Goal: Find contact information

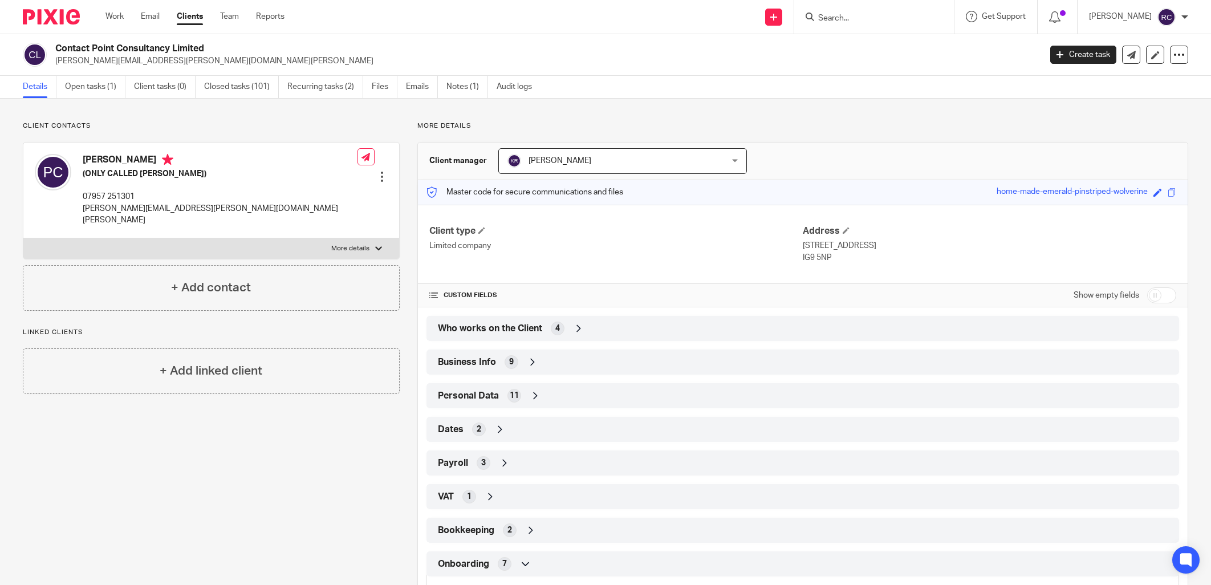
click at [849, 21] on input "Search" at bounding box center [868, 19] width 103 height 10
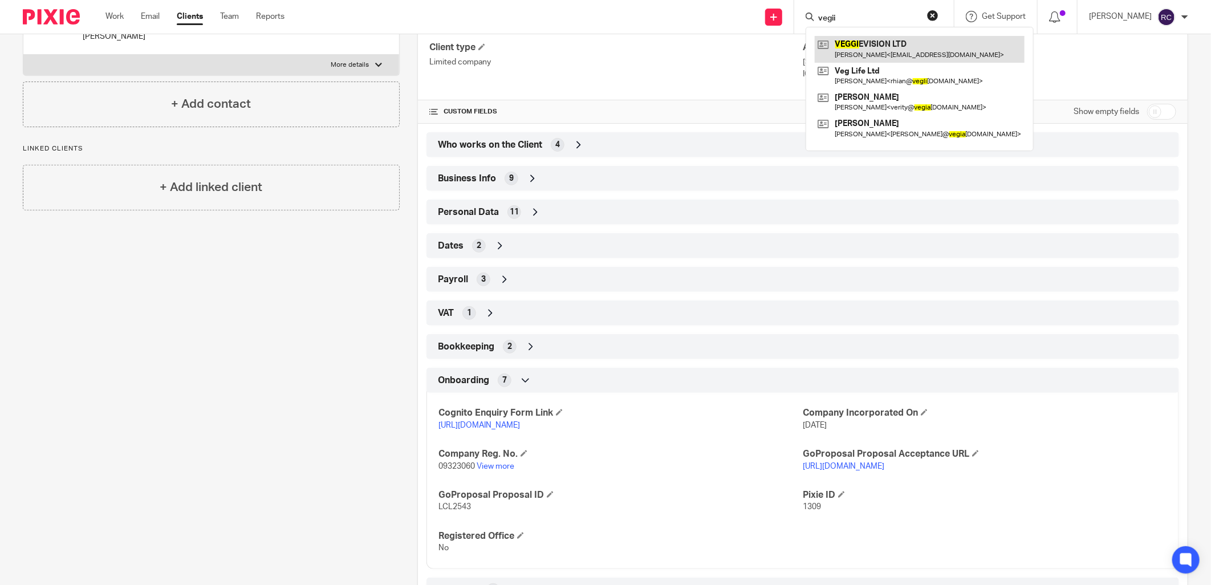
type input "vegii"
click at [859, 49] on link at bounding box center [920, 49] width 210 height 26
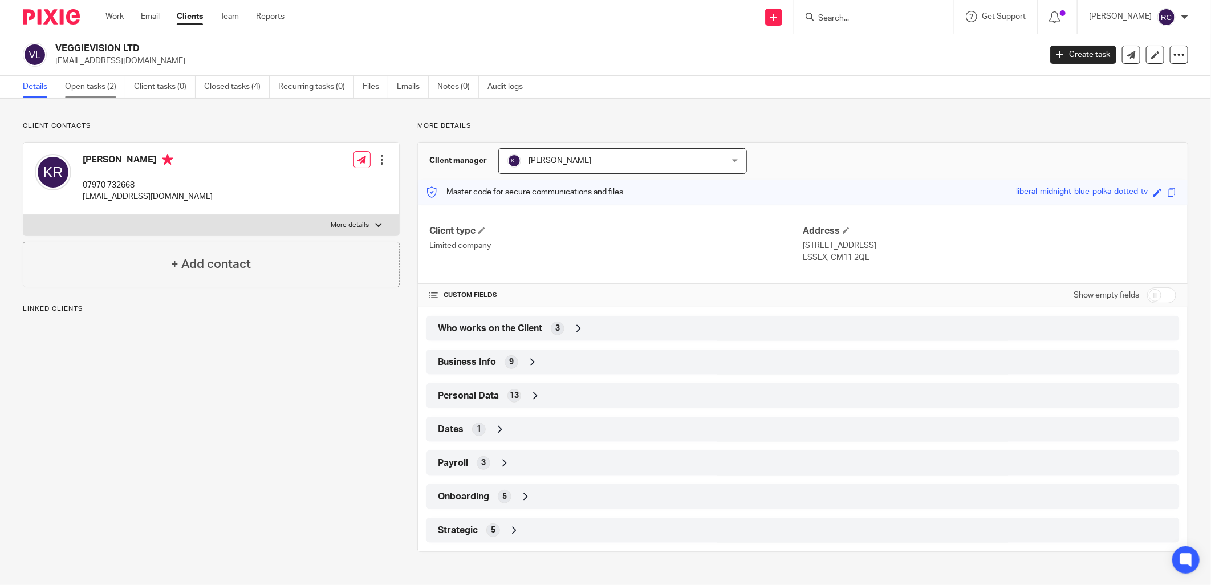
click at [94, 86] on link "Open tasks (2)" at bounding box center [95, 87] width 60 height 22
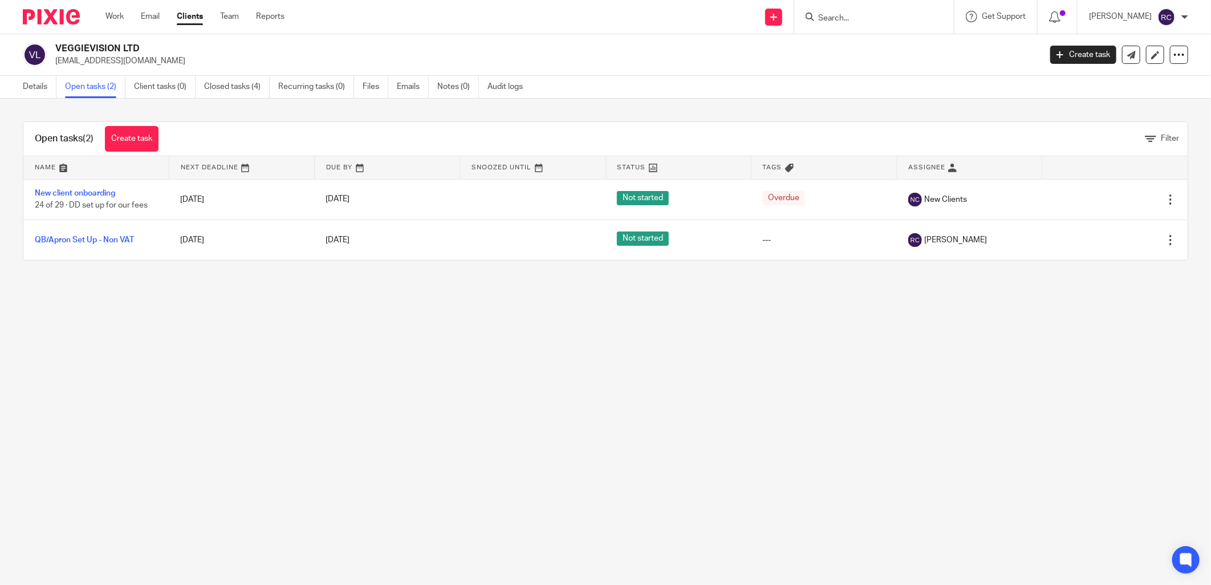
drag, startPoint x: 54, startPoint y: 47, endPoint x: 158, endPoint y: 53, distance: 104.0
click at [158, 53] on div "VEGGIEVISION LTD info@mad-promotions.com" at bounding box center [528, 55] width 1011 height 24
copy h2 "VEGGIEVISION LTD"
click at [31, 83] on link "Details" at bounding box center [40, 87] width 34 height 22
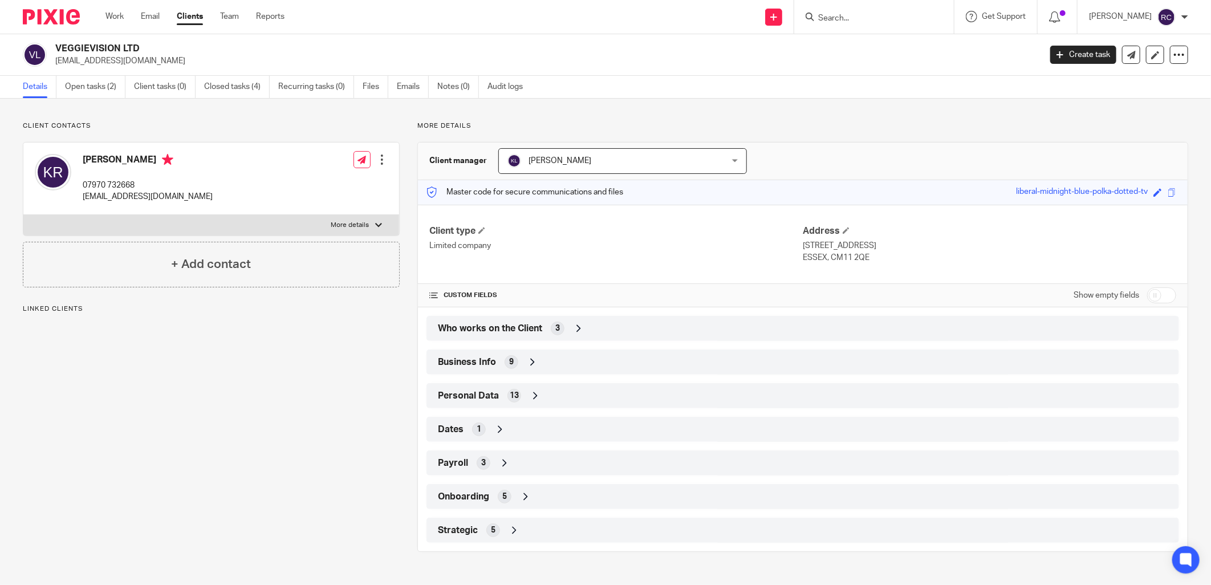
click at [474, 359] on span "Business Info" at bounding box center [467, 362] width 58 height 12
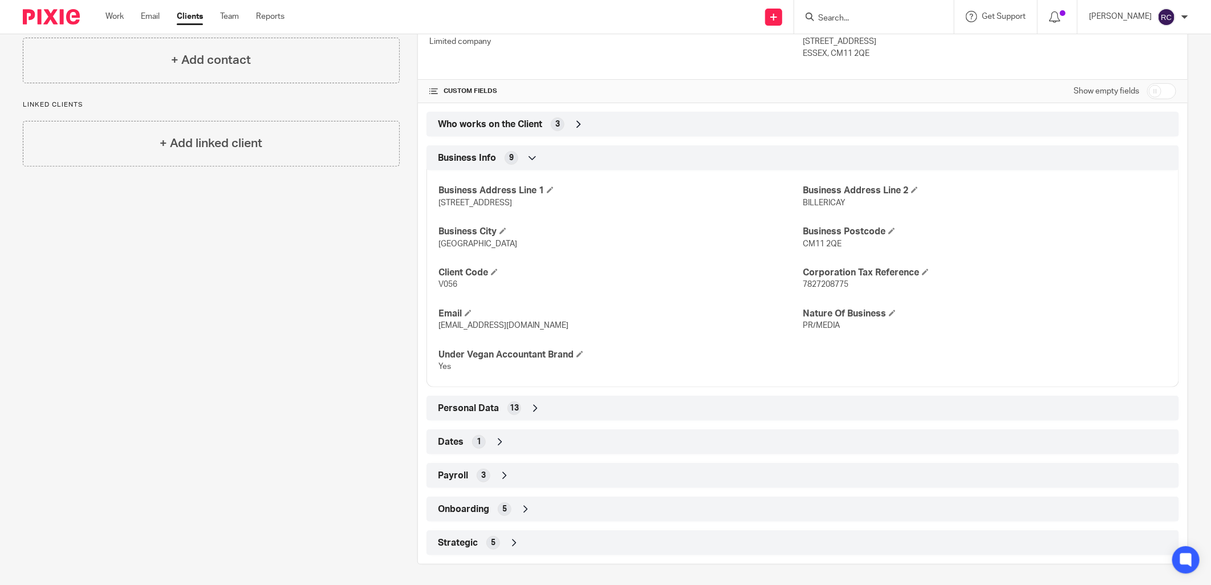
scroll to position [206, 0]
click at [468, 506] on span "Onboarding" at bounding box center [463, 507] width 51 height 12
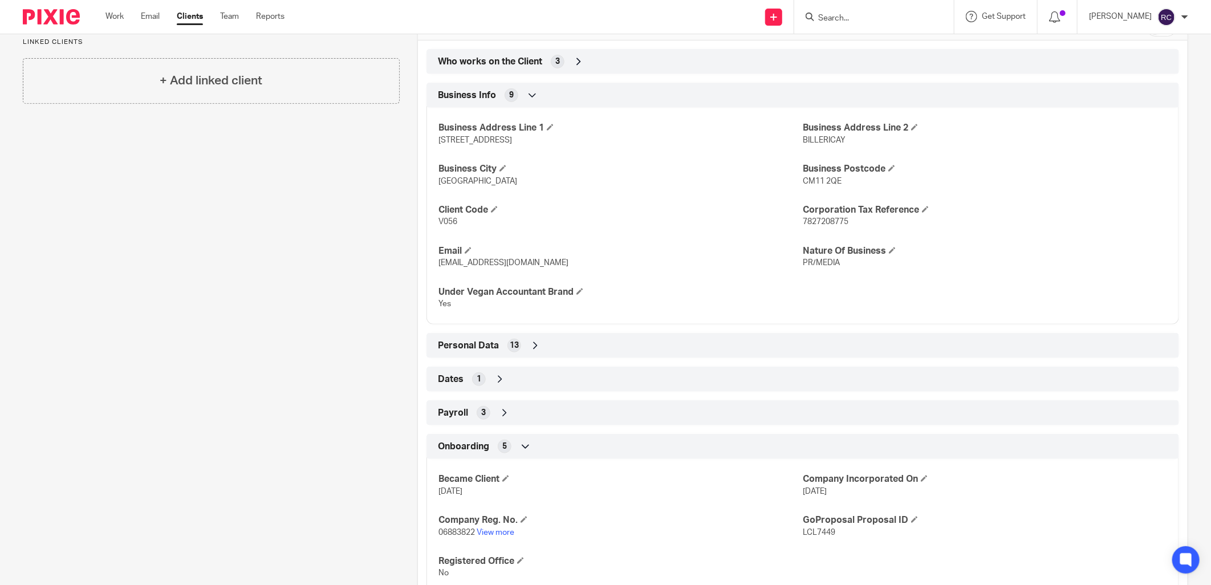
scroll to position [333, 0]
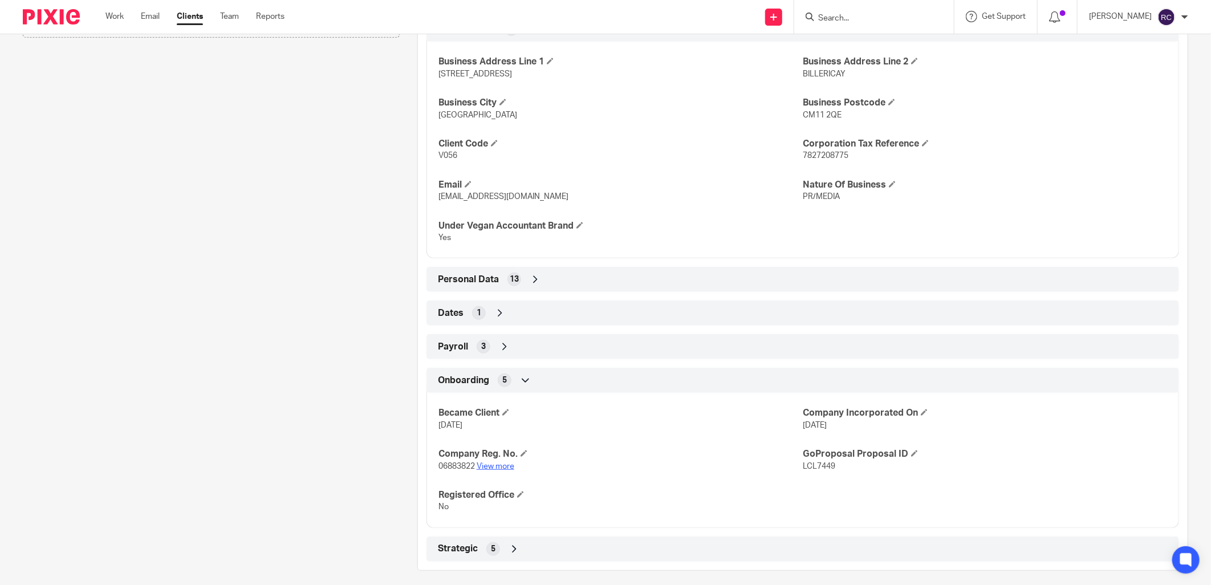
click at [490, 469] on link "View more" at bounding box center [496, 467] width 38 height 8
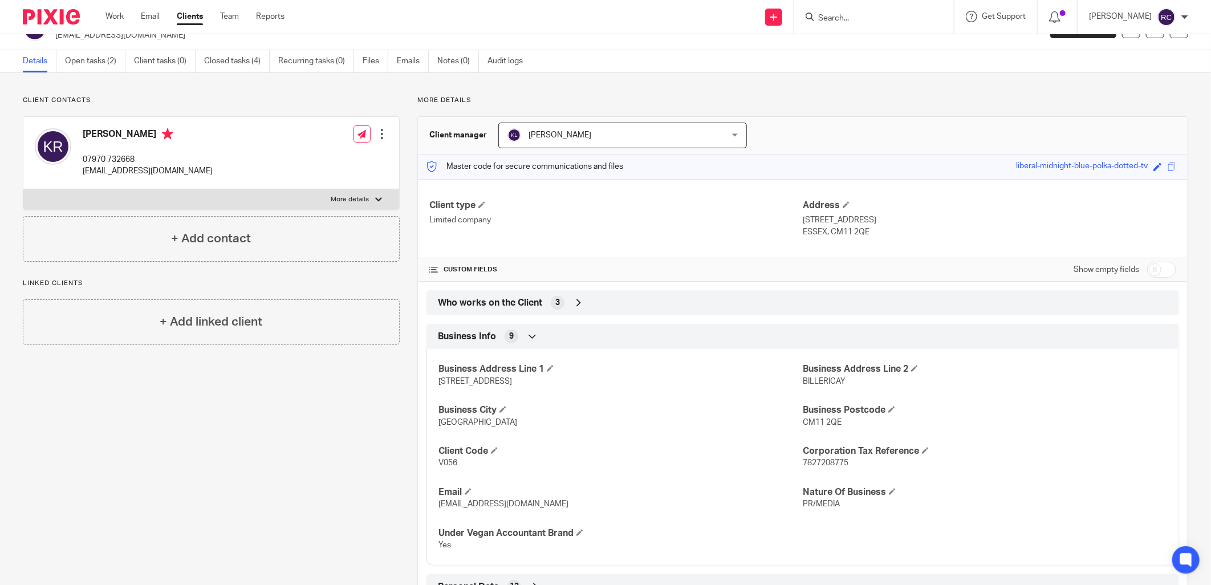
scroll to position [0, 0]
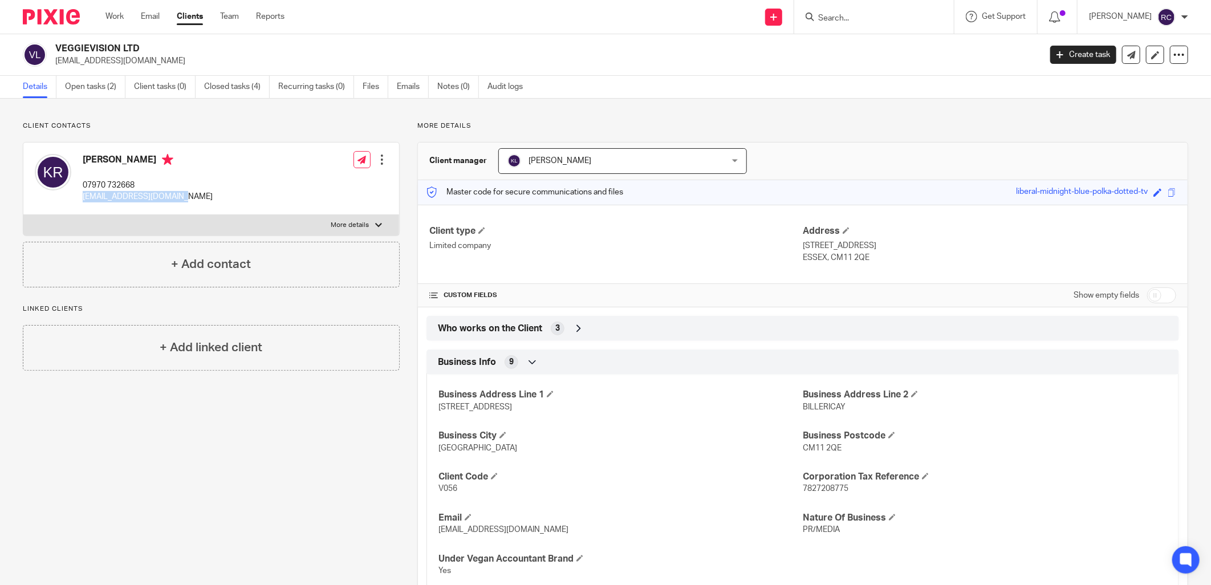
drag, startPoint x: 78, startPoint y: 198, endPoint x: 184, endPoint y: 207, distance: 106.4
click at [184, 207] on div "Karin Ridgers 07970 732668 info@mad-promotions.com Edit contact Create client f…" at bounding box center [211, 179] width 376 height 72
copy p "[EMAIL_ADDRESS][DOMAIN_NAME]"
drag, startPoint x: 54, startPoint y: 50, endPoint x: 152, endPoint y: 50, distance: 98.7
click at [152, 50] on div "VEGGIEVISION LTD info@mad-promotions.com" at bounding box center [528, 55] width 1011 height 24
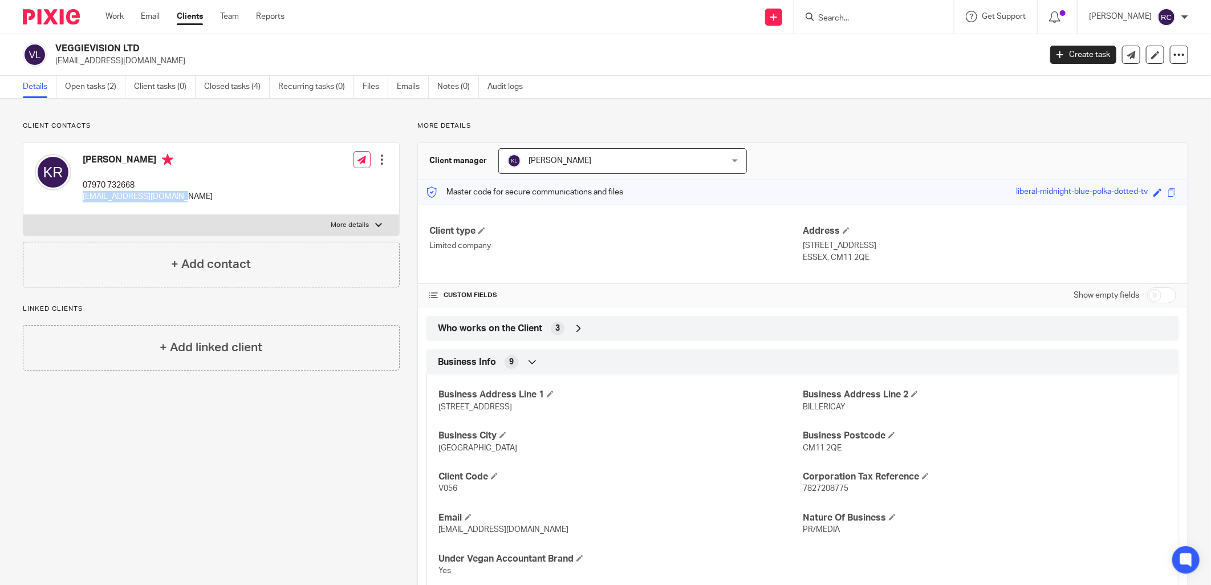
copy h2 "VEGGIEVISION LTD"
drag, startPoint x: 80, startPoint y: 198, endPoint x: 197, endPoint y: 201, distance: 116.9
click at [197, 201] on div "Karin Ridgers 07970 732668 info@mad-promotions.com Edit contact Create client f…" at bounding box center [211, 179] width 376 height 72
copy p "[EMAIL_ADDRESS][DOMAIN_NAME]"
drag, startPoint x: 54, startPoint y: 60, endPoint x: 175, endPoint y: 67, distance: 120.5
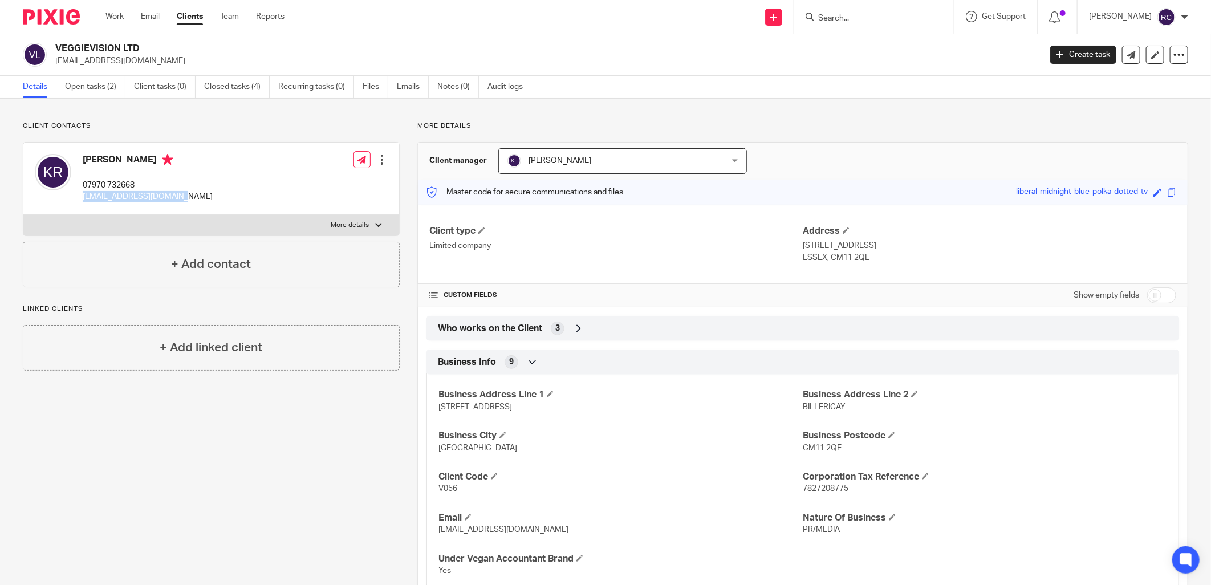
click at [175, 67] on div "VEGGIEVISION LTD info@mad-promotions.com Create task Update from Companies Hous…" at bounding box center [605, 55] width 1211 height 42
copy p "[EMAIL_ADDRESS][DOMAIN_NAME]"
click at [881, 19] on input "Search" at bounding box center [868, 19] width 103 height 10
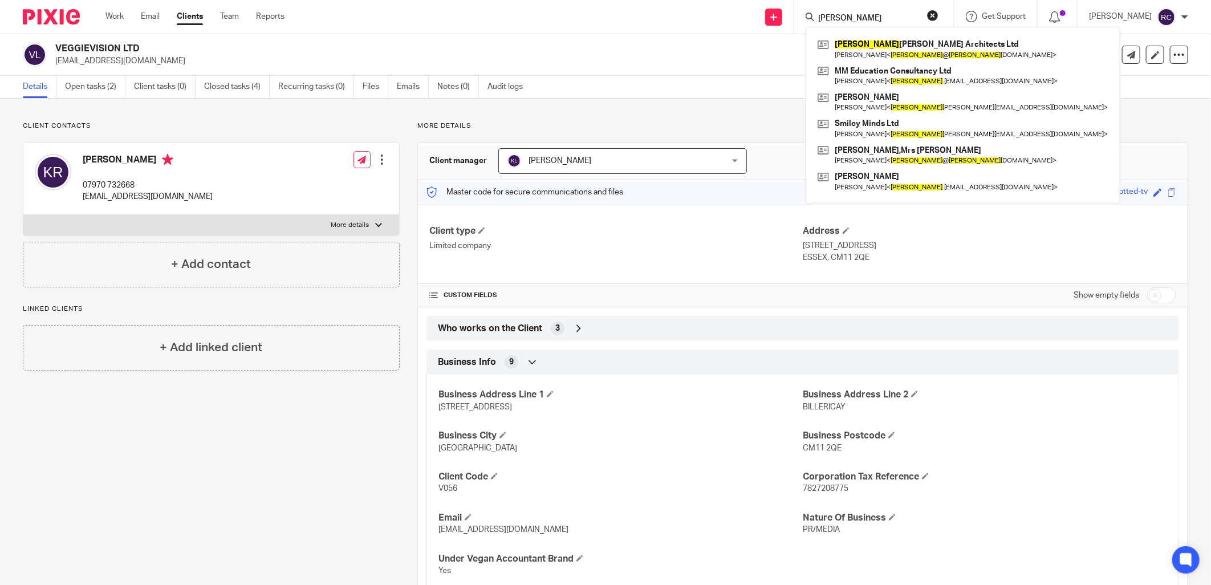
type input "maggie"
drag, startPoint x: 865, startPoint y: 21, endPoint x: 756, endPoint y: 16, distance: 108.5
click at [757, 15] on div "Send new email Create task Add client maggie Maggie Tanner Architects Ltd Marga…" at bounding box center [757, 17] width 910 height 34
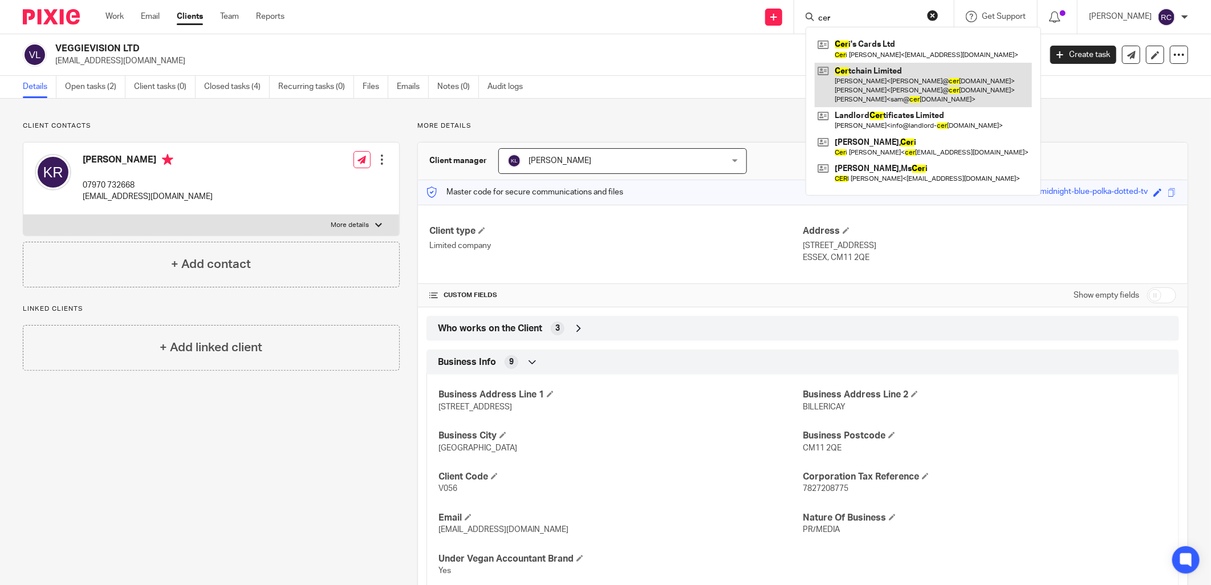
type input "cer"
click at [850, 71] on link at bounding box center [923, 85] width 217 height 45
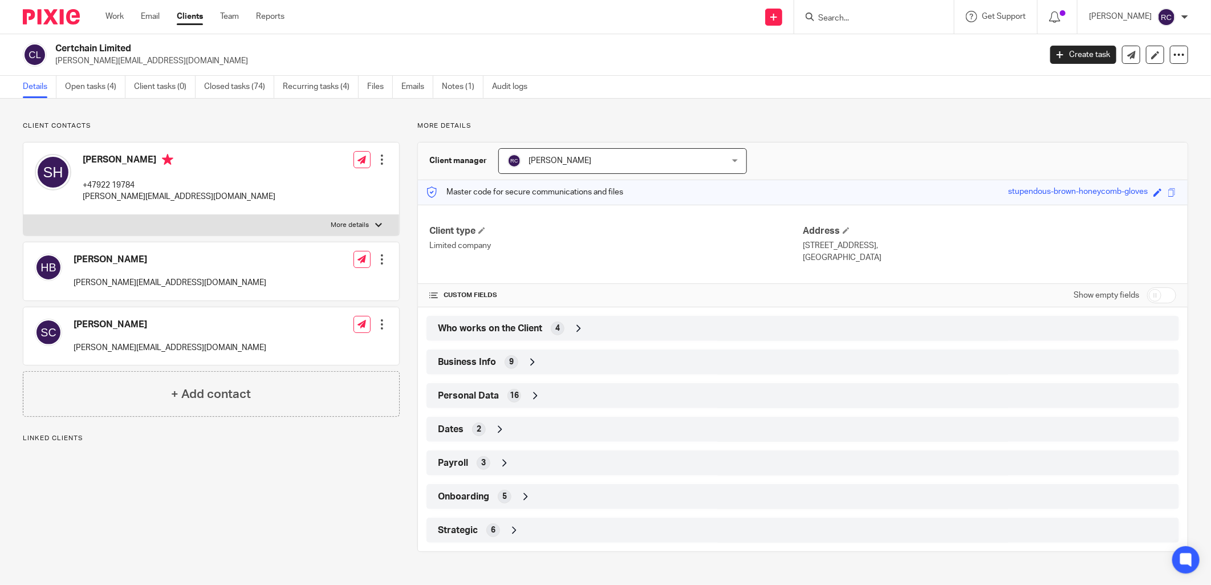
click at [482, 497] on span "Onboarding" at bounding box center [463, 497] width 51 height 12
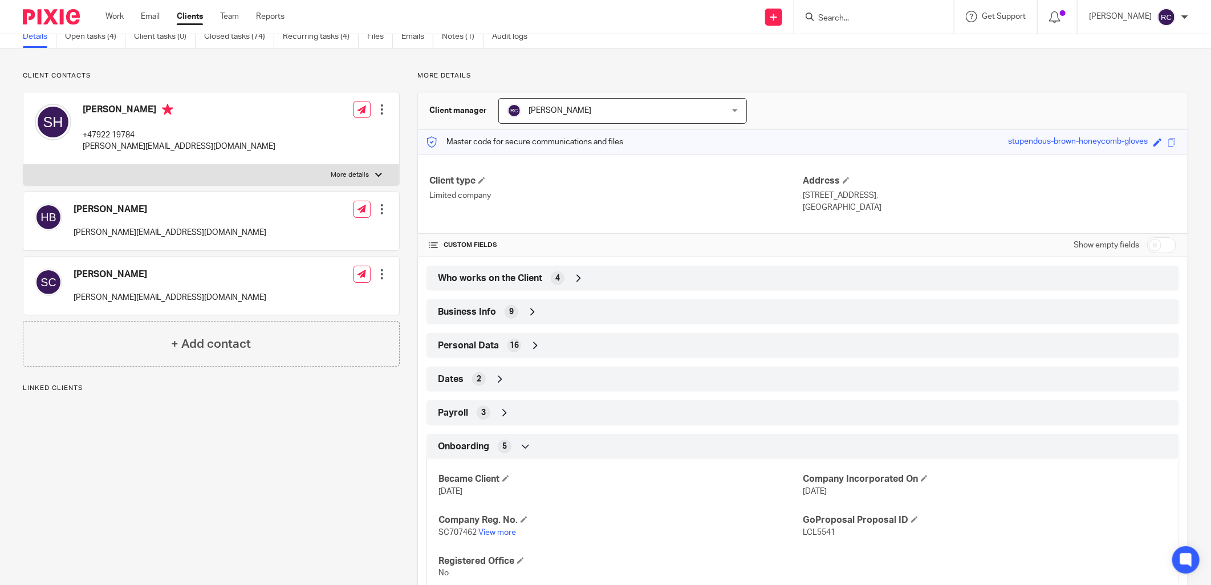
scroll to position [124, 0]
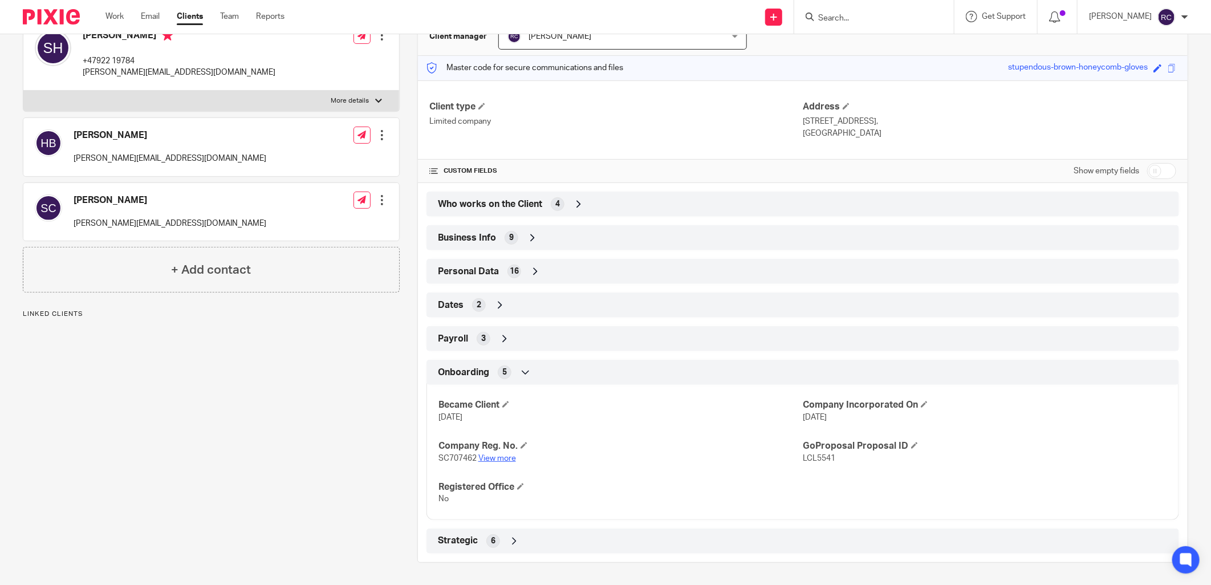
click at [491, 459] on link "View more" at bounding box center [497, 459] width 38 height 8
